Goal: Information Seeking & Learning: Learn about a topic

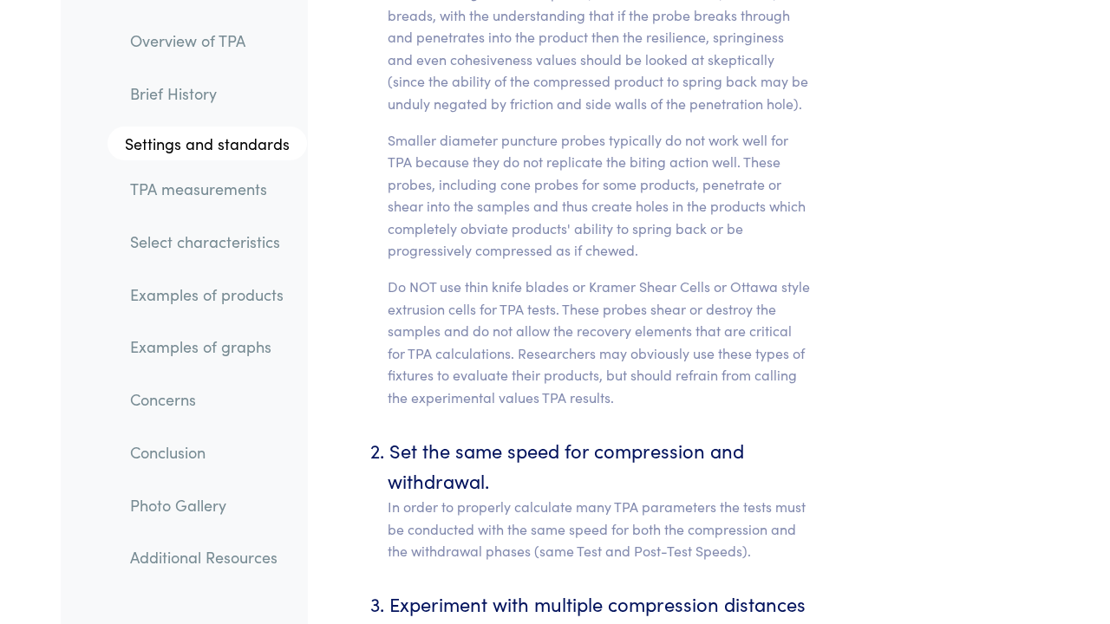
scroll to position [8448, 0]
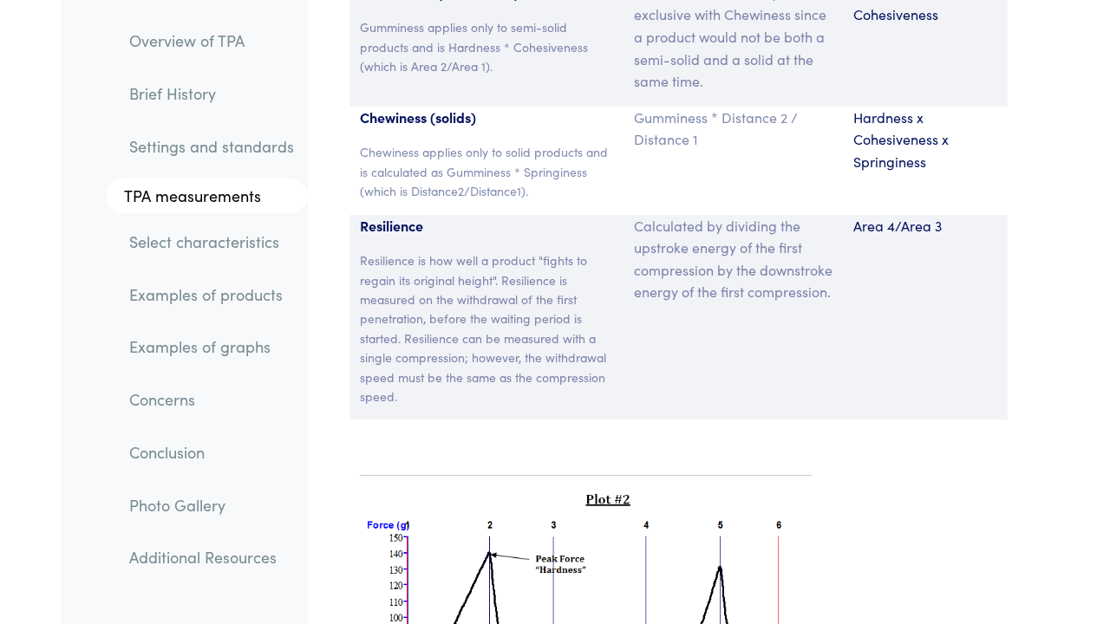
click at [228, 238] on link "Select characteristics" at bounding box center [211, 242] width 192 height 40
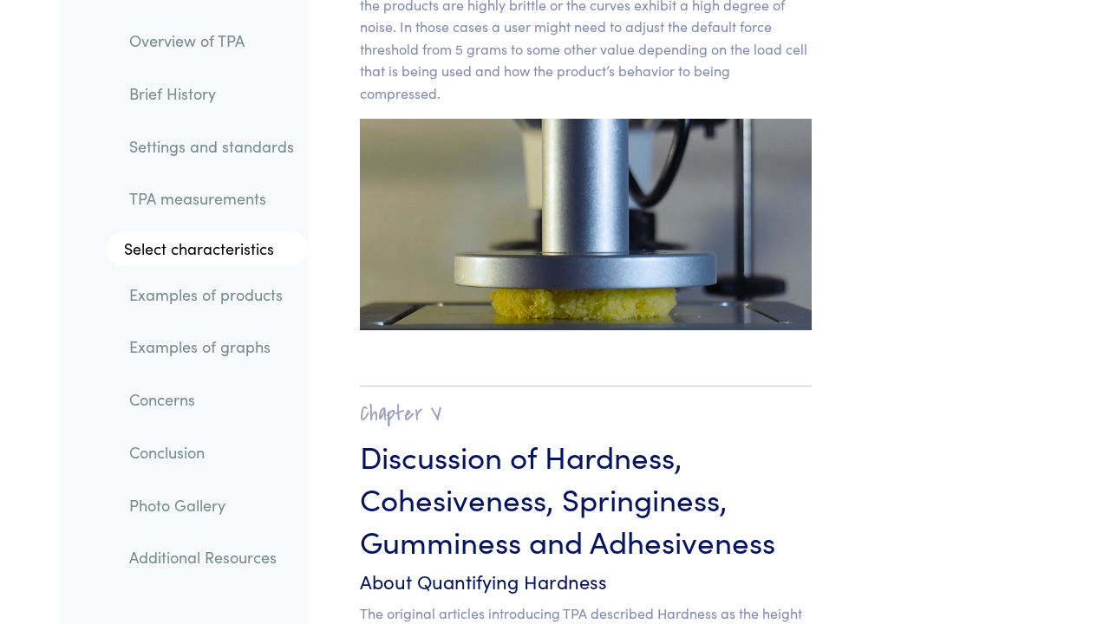
click at [227, 286] on link "Examples of products" at bounding box center [211, 295] width 192 height 40
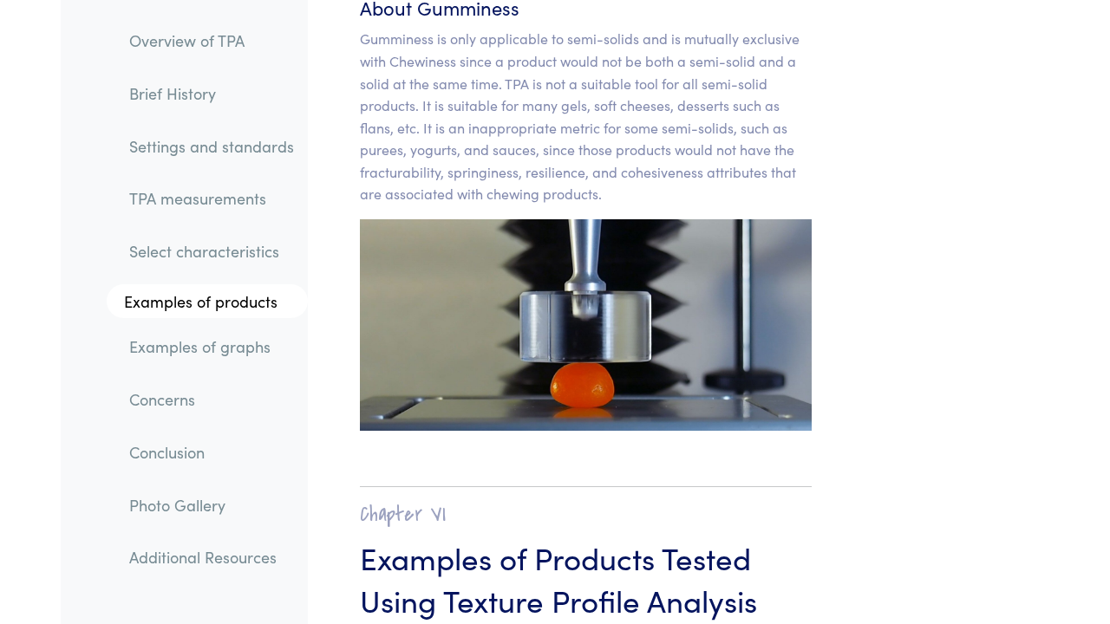
click at [215, 345] on link "Examples of graphs" at bounding box center [211, 347] width 192 height 40
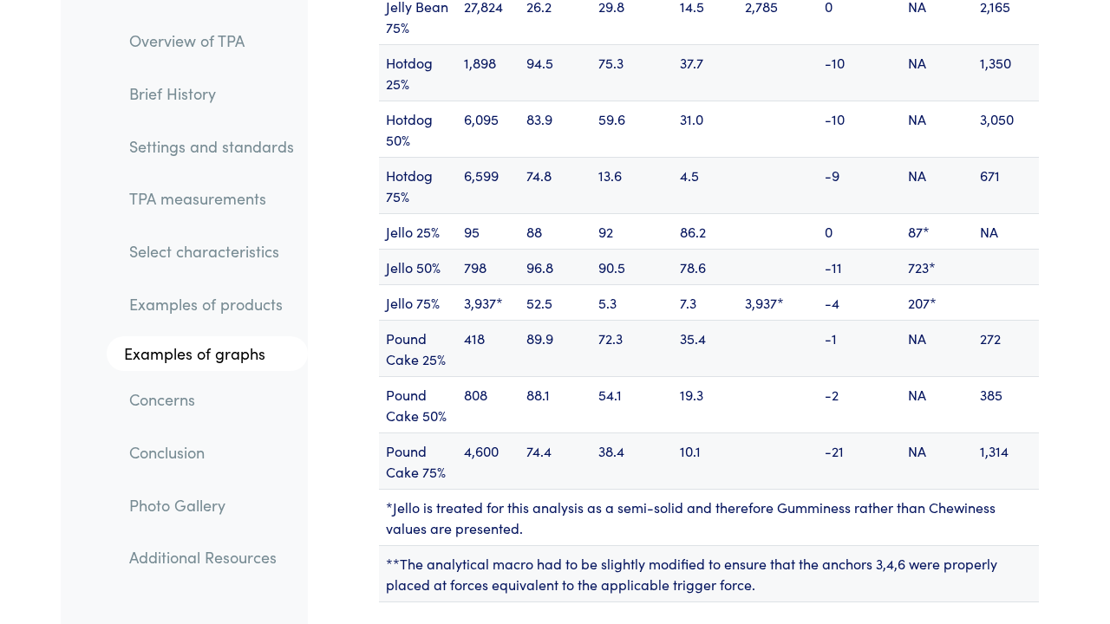
click at [193, 400] on link "Concerns" at bounding box center [211, 400] width 192 height 40
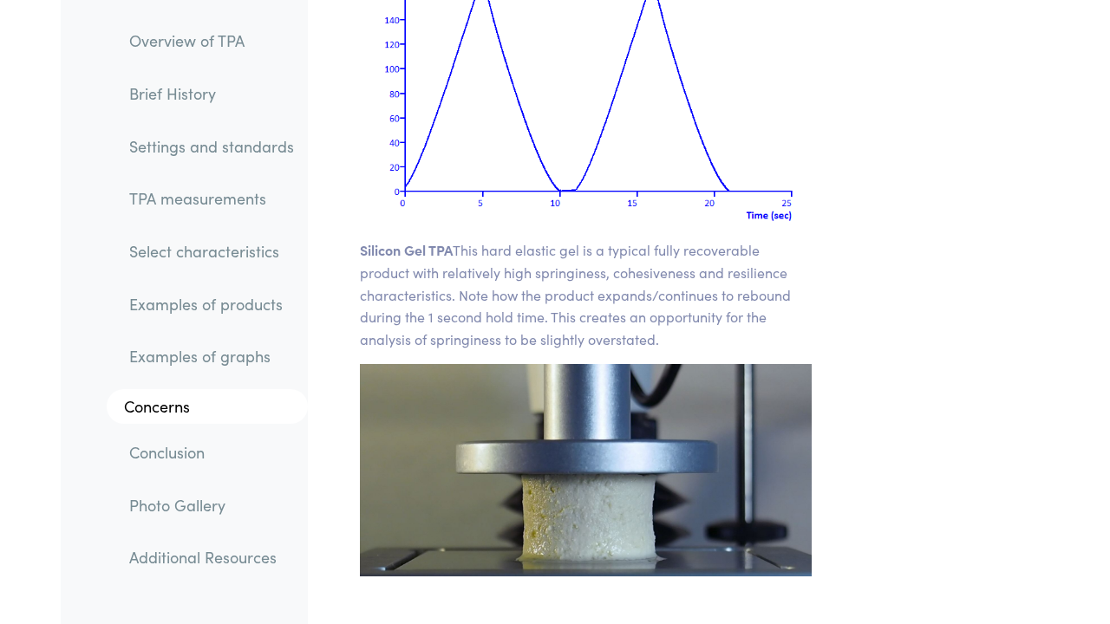
click at [188, 448] on link "Conclusion" at bounding box center [211, 453] width 192 height 40
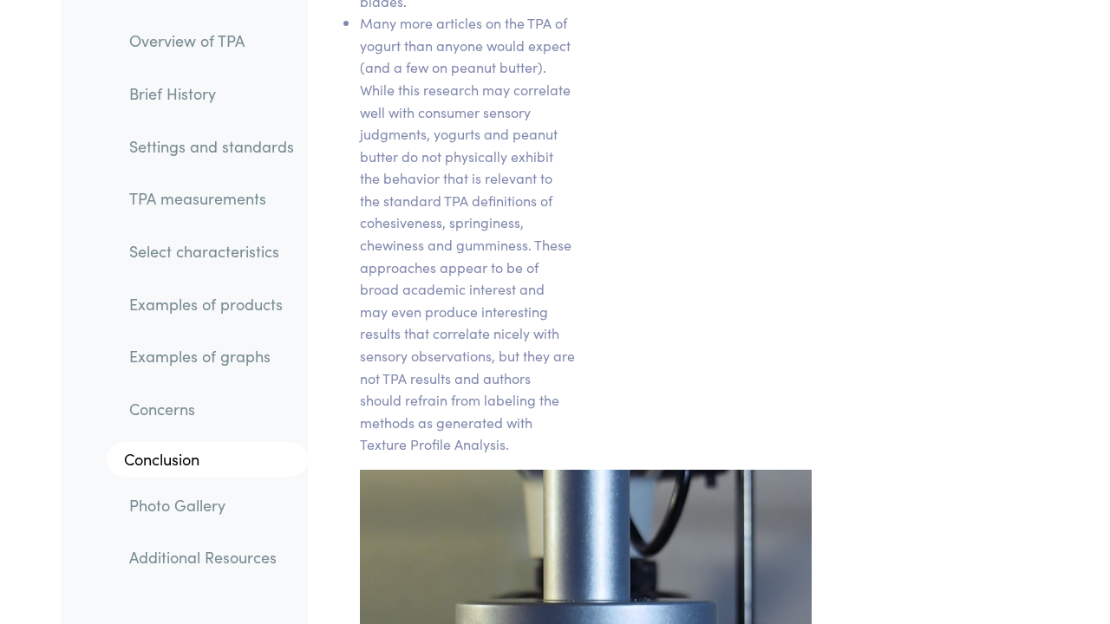
click at [188, 485] on link "Photo Gallery" at bounding box center [211, 505] width 192 height 40
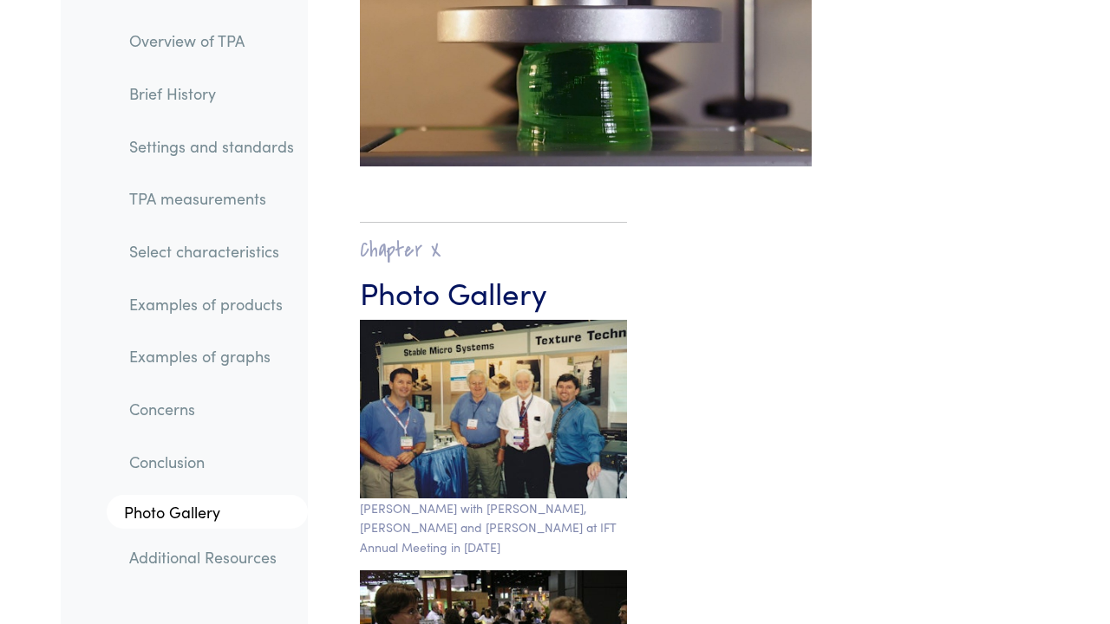
click at [207, 54] on link "Overview of TPA" at bounding box center [211, 41] width 192 height 40
